Goal: Complete application form

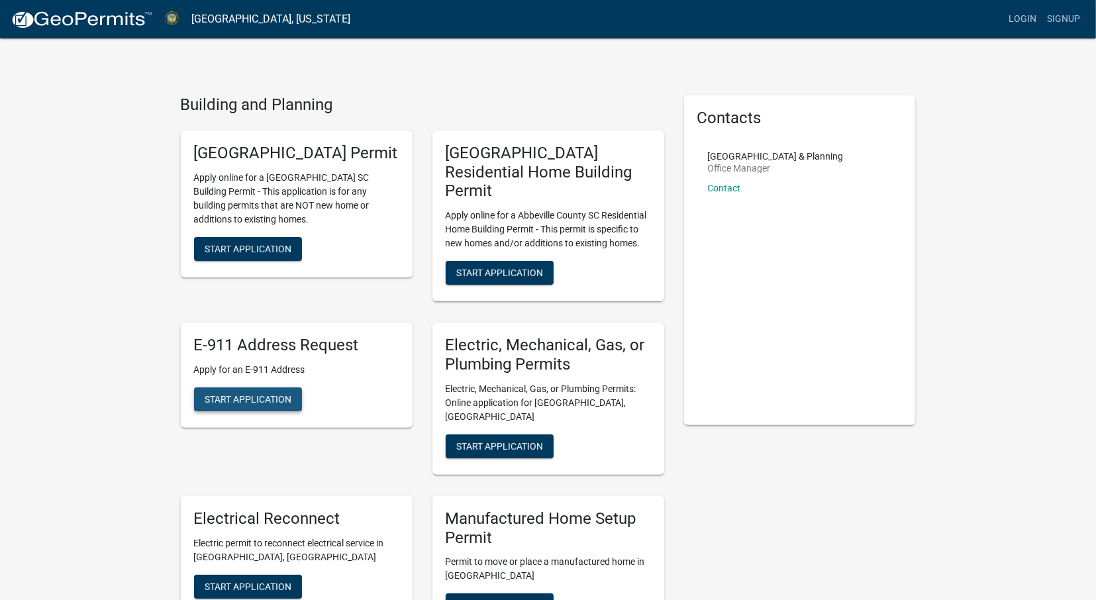
click at [242, 395] on span "Start Application" at bounding box center [248, 398] width 87 height 11
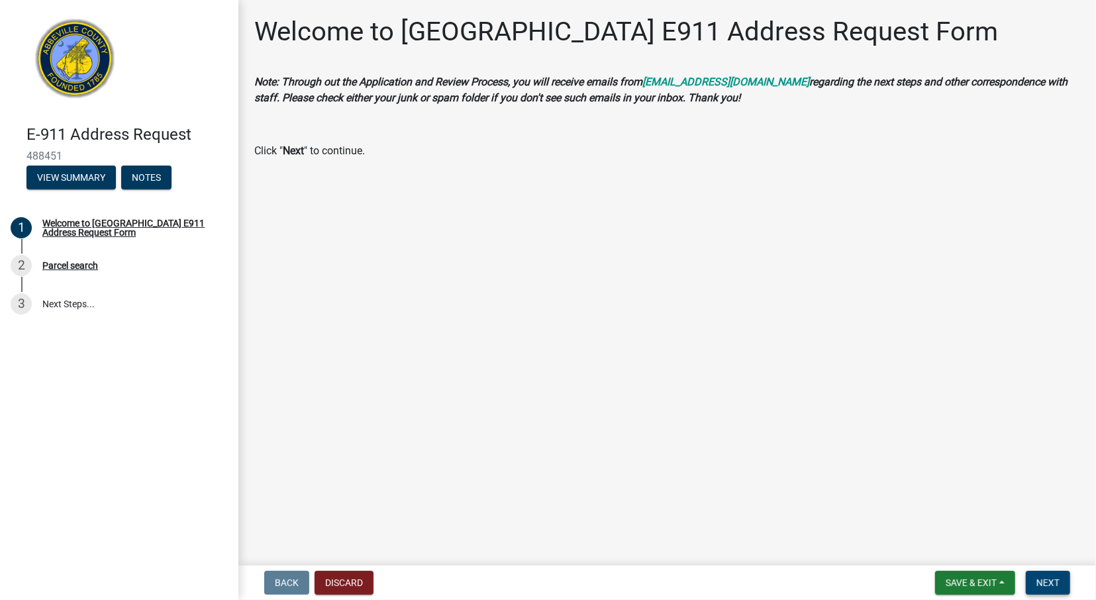
click at [1045, 586] on span "Next" at bounding box center [1047, 582] width 23 height 11
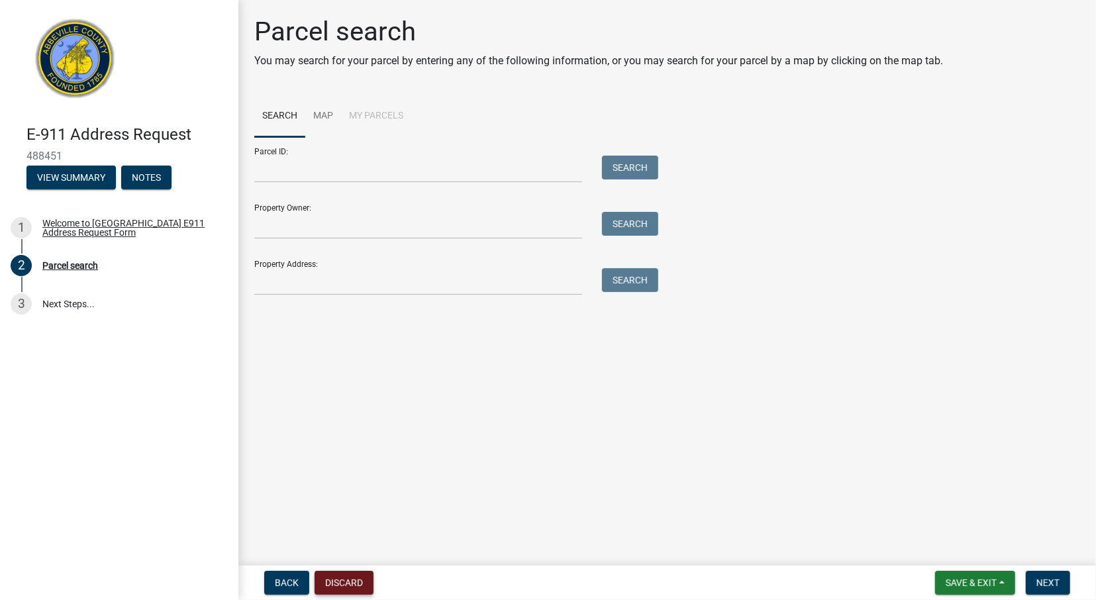
click at [342, 585] on button "Discard" at bounding box center [343, 583] width 59 height 24
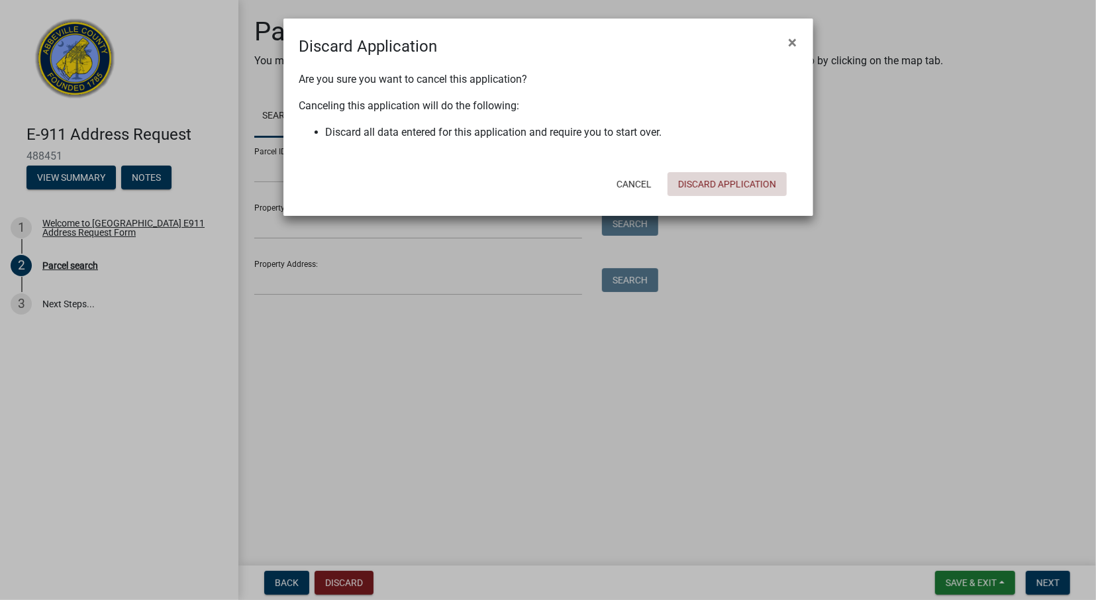
click at [712, 188] on button "Discard Application" at bounding box center [726, 184] width 119 height 24
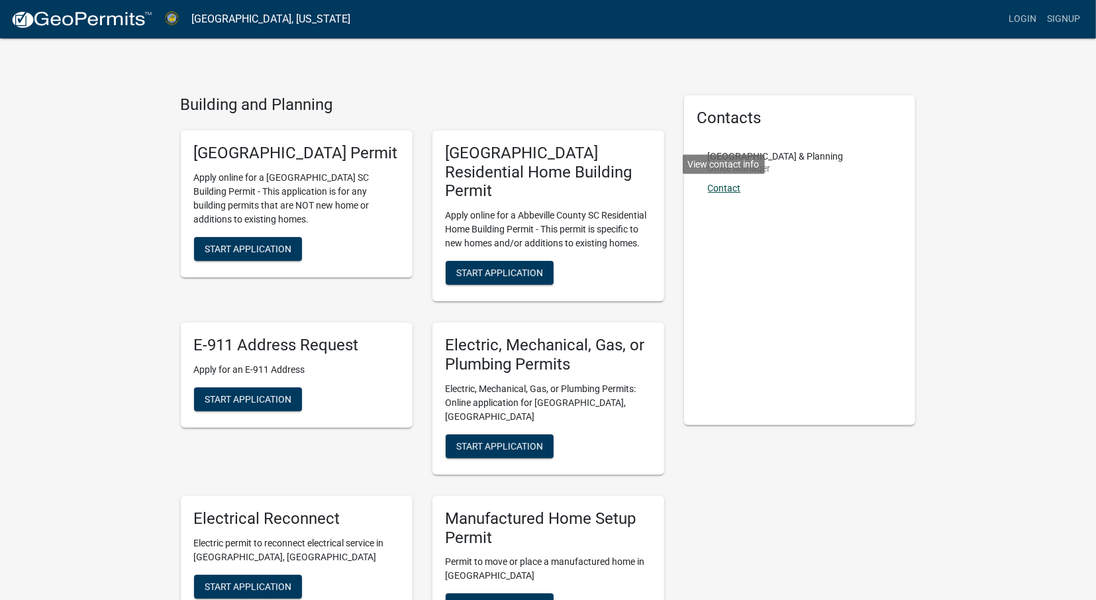
click at [727, 185] on link "Contact" at bounding box center [724, 188] width 33 height 11
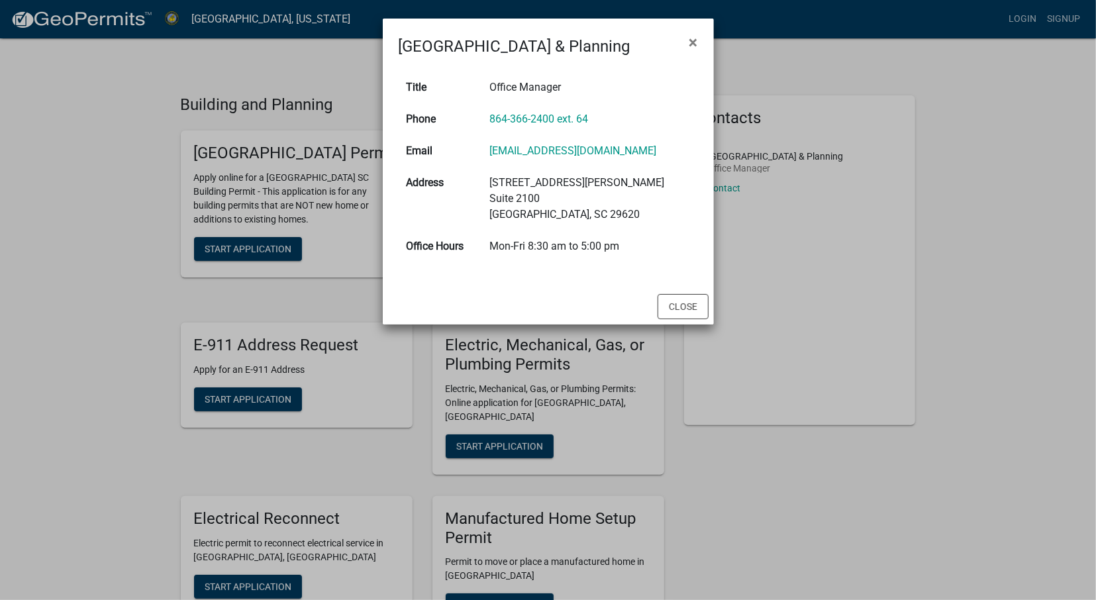
click at [696, 285] on div "Title Office Manager Phone 864-366-2400 ext. 64 Email [EMAIL_ADDRESS][DOMAIN_NA…" at bounding box center [548, 173] width 331 height 230
click at [688, 309] on button "Close" at bounding box center [682, 306] width 51 height 25
